Goal: Task Accomplishment & Management: Manage account settings

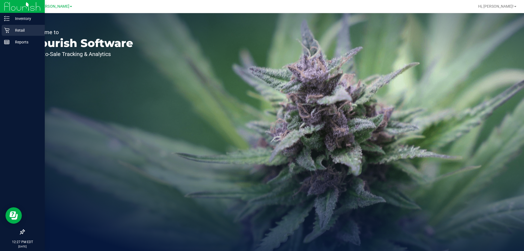
click at [11, 30] on p "Retail" at bounding box center [26, 30] width 33 height 7
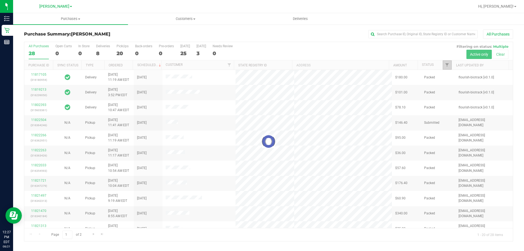
click at [446, 67] on link "Filter" at bounding box center [447, 64] width 9 height 9
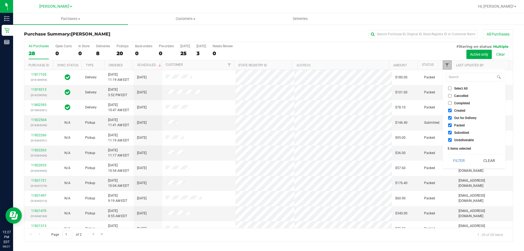
click at [446, 67] on span "Filter" at bounding box center [447, 65] width 4 height 4
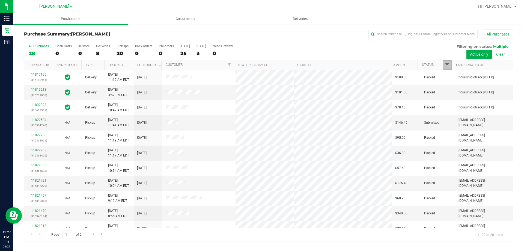
click at [448, 67] on span "Filter" at bounding box center [447, 65] width 4 height 4
click at [97, 55] on div "8" at bounding box center [103, 53] width 14 height 6
click at [0, 0] on input "Deliveries 8" at bounding box center [0, 0] width 0 height 0
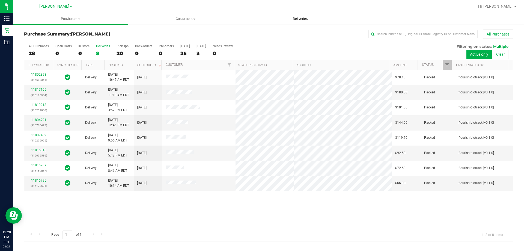
click at [312, 20] on span "Deliveries" at bounding box center [301, 18] width 30 height 5
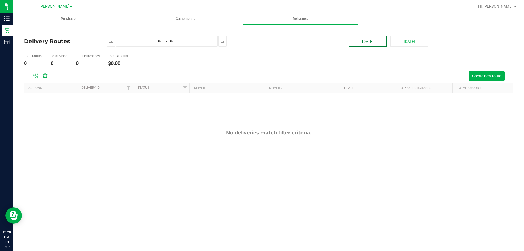
click at [376, 43] on button "[DATE]" at bounding box center [368, 41] width 38 height 11
click at [479, 75] on span "Create new route" at bounding box center [486, 76] width 29 height 4
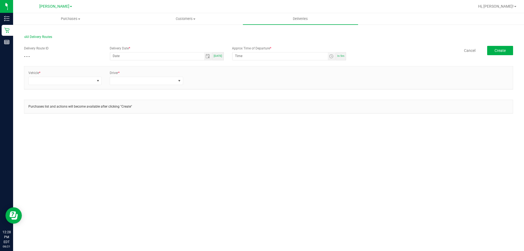
click at [221, 60] on div "[DATE]" at bounding box center [217, 56] width 11 height 8
type input "[DATE]"
click at [311, 56] on input "12:33 PM" at bounding box center [280, 55] width 95 height 7
drag, startPoint x: 311, startPoint y: 56, endPoint x: 253, endPoint y: 56, distance: 57.6
click at [258, 57] on input "12:33 PM" at bounding box center [280, 55] width 95 height 7
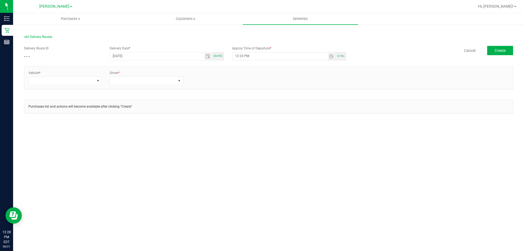
drag, startPoint x: 250, startPoint y: 56, endPoint x: 199, endPoint y: 58, distance: 51.1
click at [199, 58] on div "Delivery Route ID - - - Delivery Date * [DATE] [DATE] Approx Time of Departure …" at bounding box center [268, 53] width 489 height 15
click at [330, 56] on span "Toggle time list" at bounding box center [331, 56] width 4 height 4
click at [243, 126] on span "1" at bounding box center [244, 125] width 2 height 4
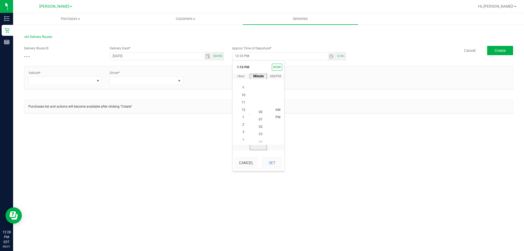
scroll to position [0, 0]
click at [276, 118] on span "PM" at bounding box center [278, 118] width 5 height 4
click at [278, 169] on div "Cancel Set" at bounding box center [259, 163] width 52 height 16
click at [275, 168] on button "Set" at bounding box center [272, 163] width 20 height 12
type input "1:00 PM"
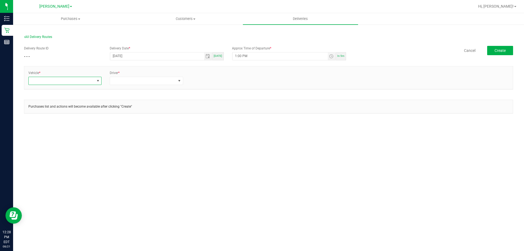
click at [94, 82] on span at bounding box center [62, 81] width 66 height 8
type input "esc"
click at [72, 116] on li "FL-ESCAPE-19" at bounding box center [65, 113] width 73 height 9
click at [128, 80] on span at bounding box center [143, 81] width 66 height 8
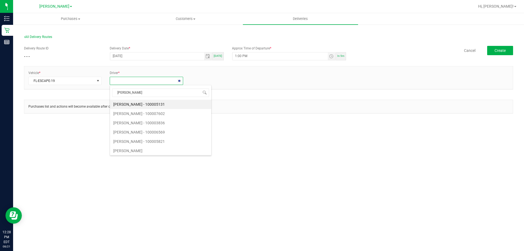
type input "[PERSON_NAME]"
click at [155, 117] on li "[PERSON_NAME] - 100007707" at bounding box center [146, 113] width 73 height 9
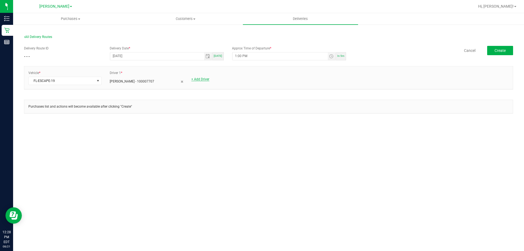
click at [194, 79] on link "+ Add Driver" at bounding box center [200, 79] width 18 height 4
click at [199, 82] on span at bounding box center [225, 81] width 66 height 8
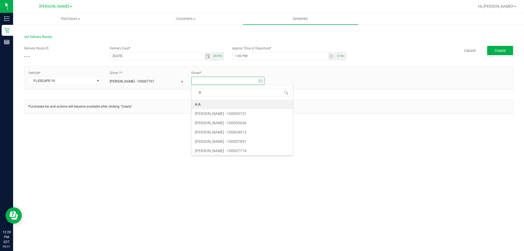
type input "lili"
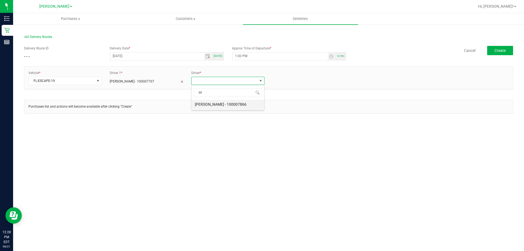
click at [212, 107] on li "[PERSON_NAME] - 100007866" at bounding box center [228, 104] width 73 height 9
click at [497, 51] on span "Create" at bounding box center [500, 50] width 11 height 4
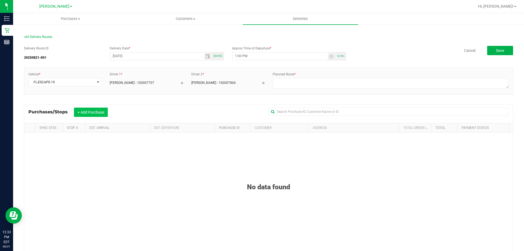
click at [100, 112] on button "+ Add Purchase" at bounding box center [91, 112] width 34 height 9
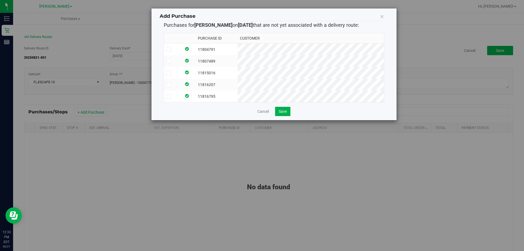
click at [182, 93] on td at bounding box center [172, 96] width 17 height 12
click at [179, 86] on label at bounding box center [172, 84] width 13 height 5
click at [0, 0] on input "checkbox" at bounding box center [0, 0] width 0 height 0
click at [179, 71] on label at bounding box center [172, 72] width 13 height 5
click at [0, 0] on input "checkbox" at bounding box center [0, 0] width 0 height 0
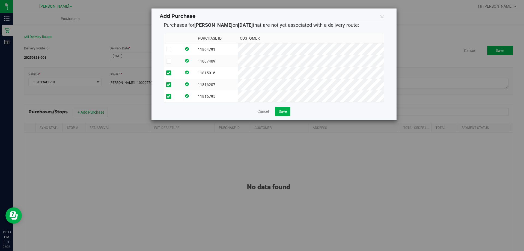
click at [179, 59] on label at bounding box center [172, 61] width 13 height 5
click at [0, 0] on input "checkbox" at bounding box center [0, 0] width 0 height 0
click at [179, 50] on label at bounding box center [172, 49] width 13 height 5
click at [0, 0] on input "checkbox" at bounding box center [0, 0] width 0 height 0
click at [287, 114] on span "Save" at bounding box center [283, 111] width 8 height 4
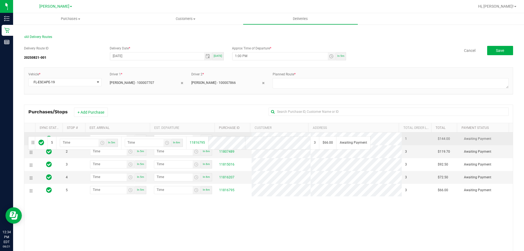
drag, startPoint x: 30, startPoint y: 190, endPoint x: 27, endPoint y: 136, distance: 54.7
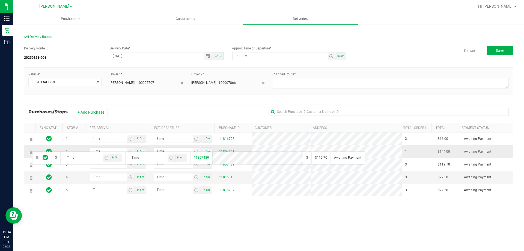
drag, startPoint x: 33, startPoint y: 164, endPoint x: 31, endPoint y: 151, distance: 13.8
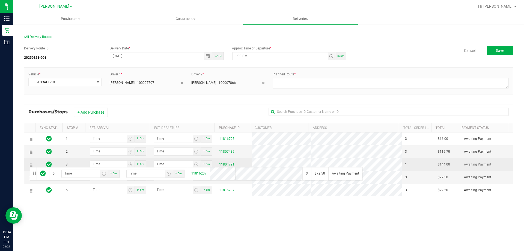
drag, startPoint x: 29, startPoint y: 193, endPoint x: 29, endPoint y: 167, distance: 26.5
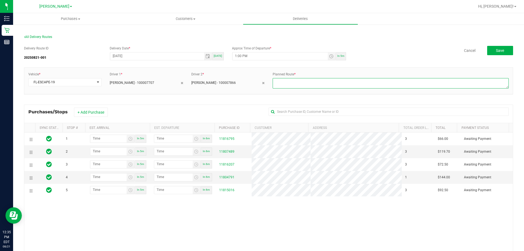
click at [380, 81] on textarea at bounding box center [391, 83] width 236 height 10
type textarea "1-4"
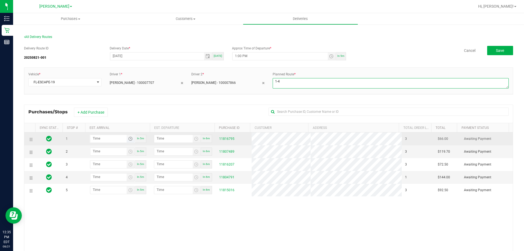
click at [129, 139] on span "Toggle time list" at bounding box center [130, 139] width 4 height 4
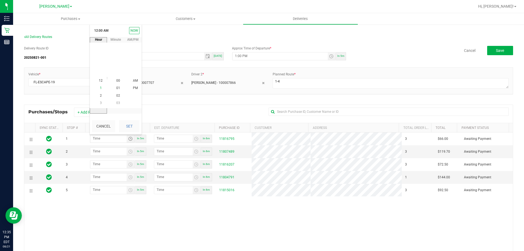
click at [97, 88] on li "1" at bounding box center [100, 88] width 13 height 7
click at [100, 87] on span "1" at bounding box center [101, 88] width 2 height 4
click at [118, 76] on li "30" at bounding box center [118, 73] width 13 height 7
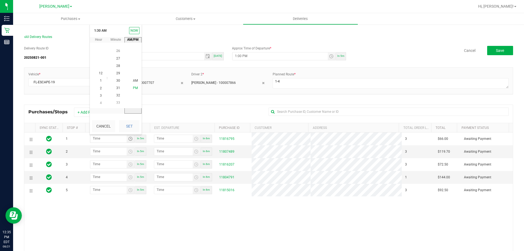
click at [134, 89] on span "PM" at bounding box center [135, 88] width 5 height 4
click at [134, 121] on button "Set" at bounding box center [129, 126] width 20 height 12
type input "1:30 PM"
type input "1:31 PM"
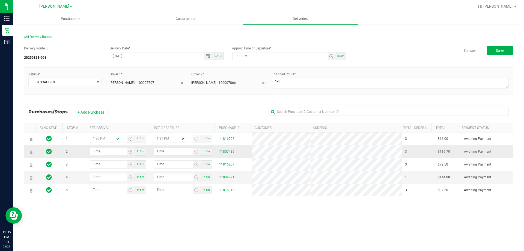
click at [129, 151] on span "Toggle time list" at bounding box center [130, 151] width 4 height 4
click at [101, 108] on li "2" at bounding box center [100, 108] width 13 height 7
click at [117, 92] on span "00" at bounding box center [118, 94] width 4 height 4
click at [135, 102] on span "PM" at bounding box center [135, 101] width 5 height 4
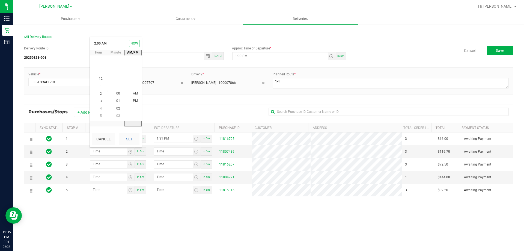
scroll to position [7, 0]
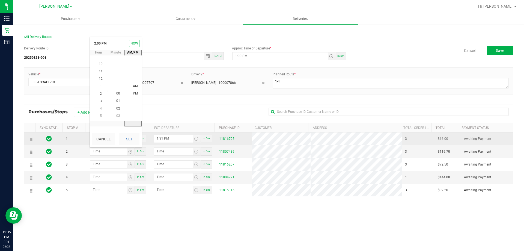
click at [129, 140] on button "Set" at bounding box center [129, 139] width 20 height 12
type input "2:00 PM"
type input "2:01 PM"
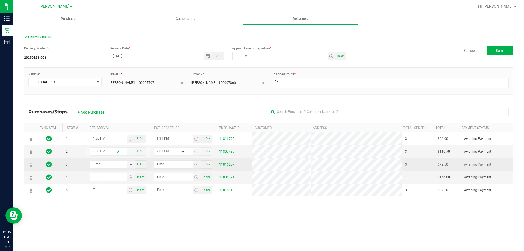
click at [128, 165] on span "Toggle time list" at bounding box center [130, 164] width 4 height 4
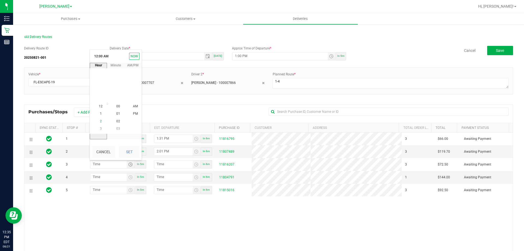
click at [100, 122] on li "2" at bounding box center [100, 121] width 13 height 7
click at [116, 79] on span "31" at bounding box center [118, 77] width 4 height 4
click at [116, 100] on span "30" at bounding box center [118, 99] width 4 height 4
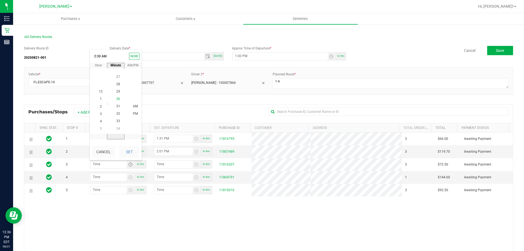
scroll to position [223, 0]
click at [133, 116] on li "PM" at bounding box center [135, 113] width 13 height 7
click at [133, 155] on button "Set" at bounding box center [129, 152] width 20 height 12
type input "2:30 PM"
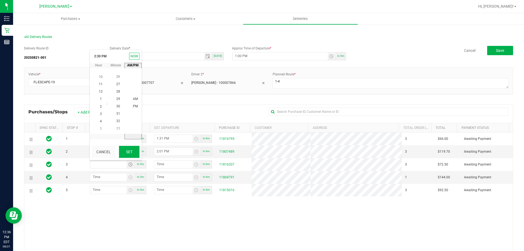
type input "2:31 PM"
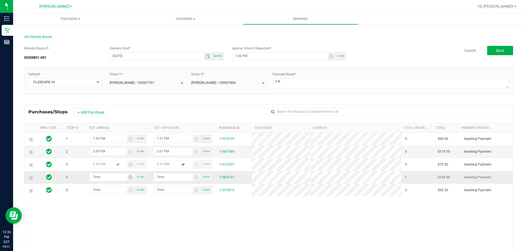
click at [130, 179] on span "Toggle time list" at bounding box center [130, 177] width 4 height 4
click at [101, 141] on li "3" at bounding box center [100, 141] width 13 height 7
click at [117, 119] on span "00" at bounding box center [118, 119] width 4 height 4
click at [131, 127] on li "PM" at bounding box center [135, 126] width 13 height 7
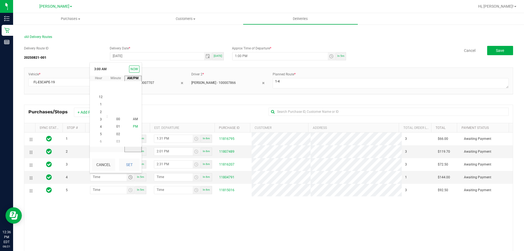
scroll to position [7, 0]
click at [133, 161] on button "Set" at bounding box center [129, 165] width 20 height 12
type input "3:00 PM"
type input "3:01 PM"
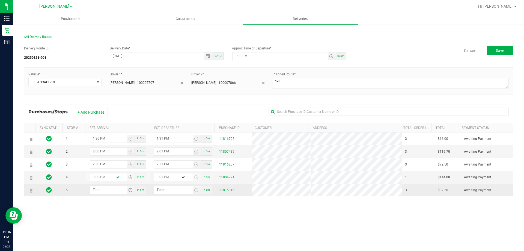
click at [128, 190] on span "Toggle time list" at bounding box center [130, 190] width 4 height 4
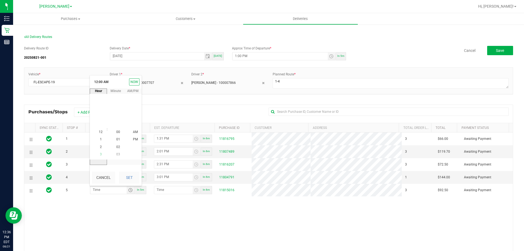
click at [103, 154] on li "3" at bounding box center [100, 154] width 13 height 7
click at [99, 142] on li "4" at bounding box center [100, 139] width 13 height 7
click at [131, 143] on li "PM" at bounding box center [135, 139] width 13 height 7
click at [129, 174] on button "Set" at bounding box center [129, 177] width 20 height 12
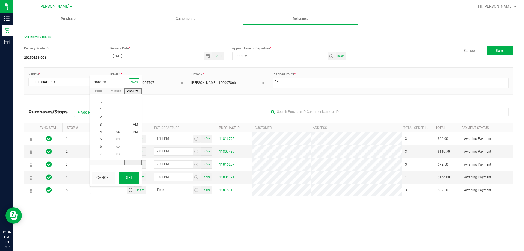
type input "4:00 PM"
type input "4:01 PM"
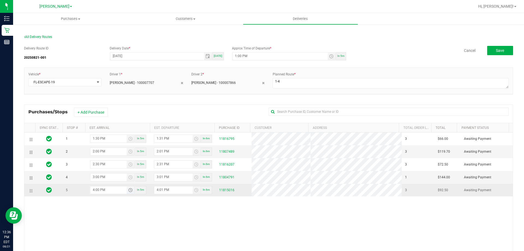
click at [129, 190] on span "Toggle time list" at bounding box center [130, 190] width 4 height 4
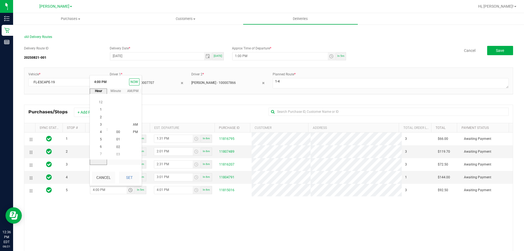
click at [111, 217] on div "1 1:30 PM In 5m 1:31 PM In 6m 11816795 3 $66.00 Awaiting Payment 2 2:00 PM In 5…" at bounding box center [268, 211] width 489 height 158
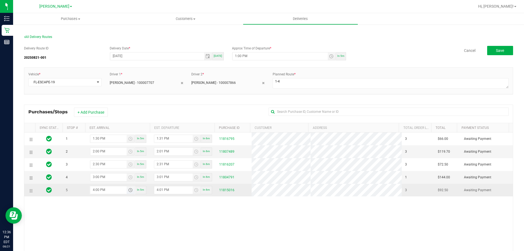
click at [131, 192] on span "Toggle time list" at bounding box center [130, 190] width 4 height 4
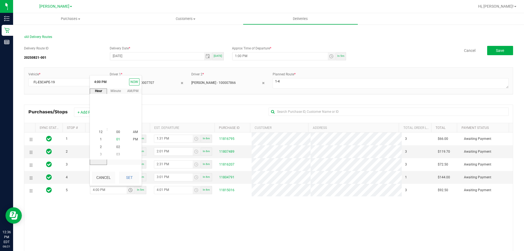
scroll to position [0, 0]
click at [97, 124] on li "3" at bounding box center [100, 124] width 13 height 7
click at [99, 127] on li "3" at bounding box center [100, 124] width 13 height 7
click at [101, 147] on li "2" at bounding box center [100, 146] width 13 height 7
click at [100, 133] on span "2" at bounding box center [101, 132] width 2 height 4
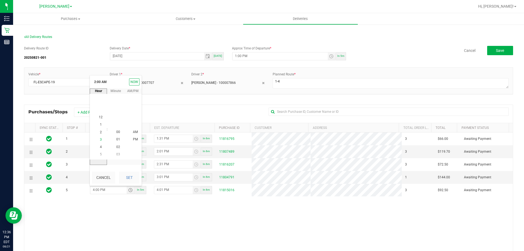
click at [100, 140] on li "3" at bounding box center [100, 139] width 13 height 7
click at [116, 142] on li "01" at bounding box center [118, 139] width 13 height 7
click at [116, 127] on li "30" at bounding box center [118, 124] width 13 height 7
click at [131, 140] on li "PM" at bounding box center [135, 139] width 13 height 7
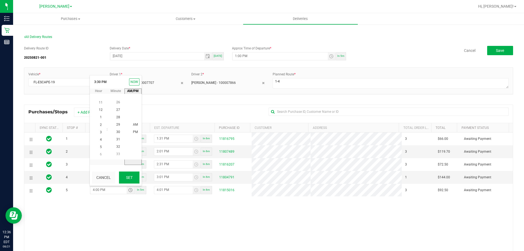
click at [130, 179] on button "Set" at bounding box center [129, 177] width 20 height 12
type input "3:30 PM"
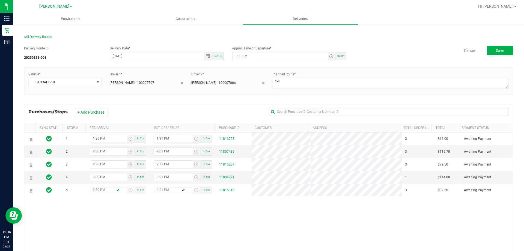
click at [320, 93] on div "Vehicle * FL-ESCAPE-19 Driver 1 * [PERSON_NAME] - 100007707 Driver 2 * [PERSON_…" at bounding box center [268, 81] width 489 height 26
click at [504, 48] on button "Save" at bounding box center [500, 50] width 26 height 9
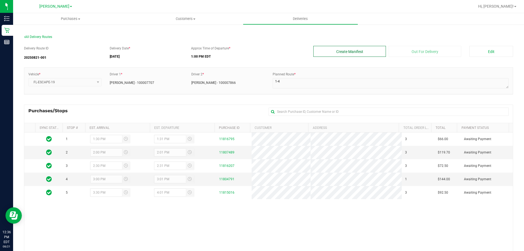
click at [352, 52] on button "Create Manifest" at bounding box center [350, 51] width 73 height 11
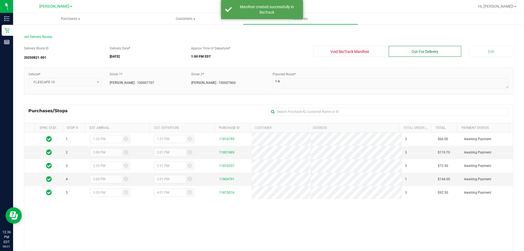
click at [438, 55] on button "Out For Delivery" at bounding box center [425, 51] width 73 height 11
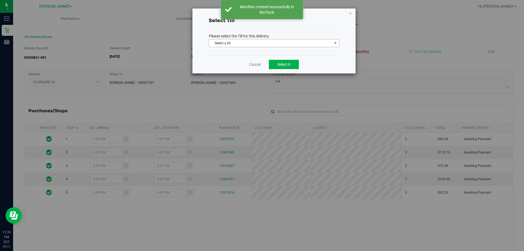
click at [292, 39] on span "Select a till" at bounding box center [270, 43] width 123 height 8
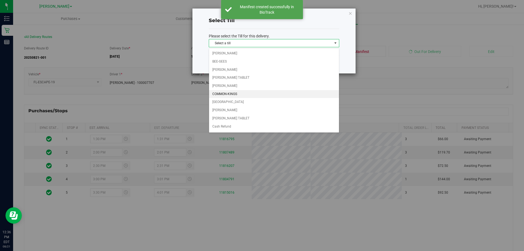
scroll to position [80, 0]
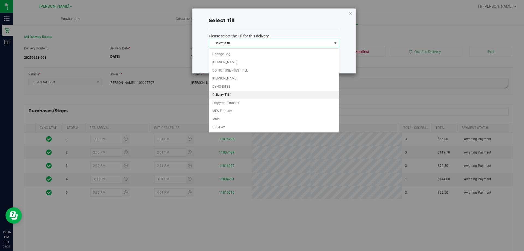
click at [251, 94] on li "Delivery Till 1" at bounding box center [274, 95] width 130 height 8
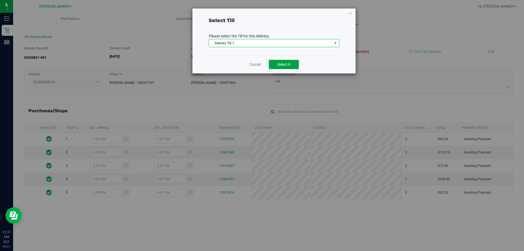
click at [286, 67] on button "Select it" at bounding box center [284, 64] width 30 height 9
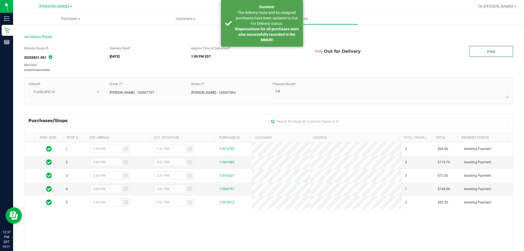
click at [501, 54] on link "Print" at bounding box center [492, 51] width 44 height 11
